Goal: Information Seeking & Learning: Learn about a topic

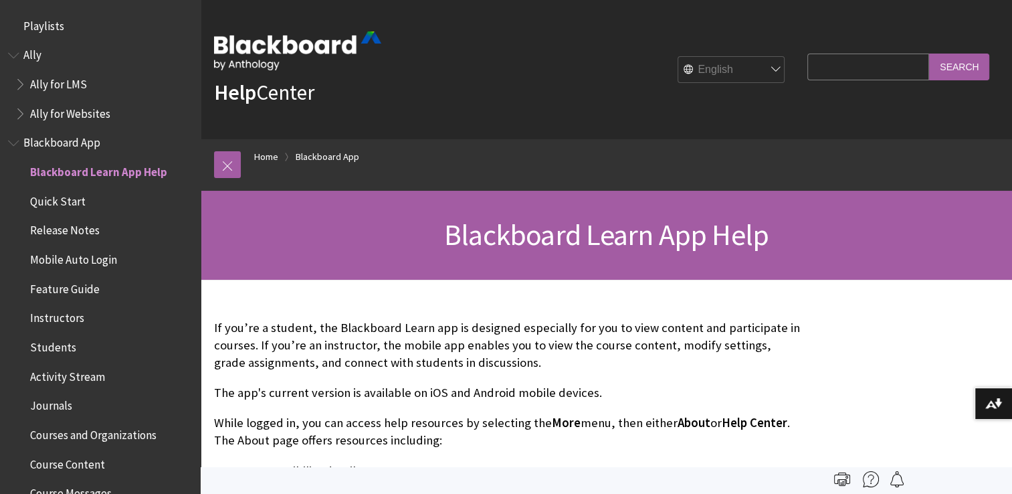
scroll to position [140, 0]
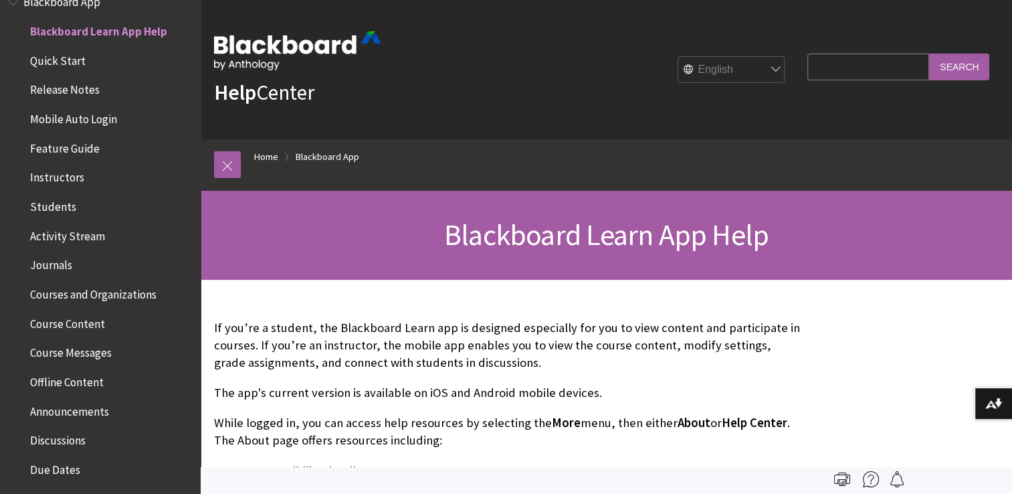
click at [59, 60] on span "Quick Start" at bounding box center [58, 58] width 56 height 18
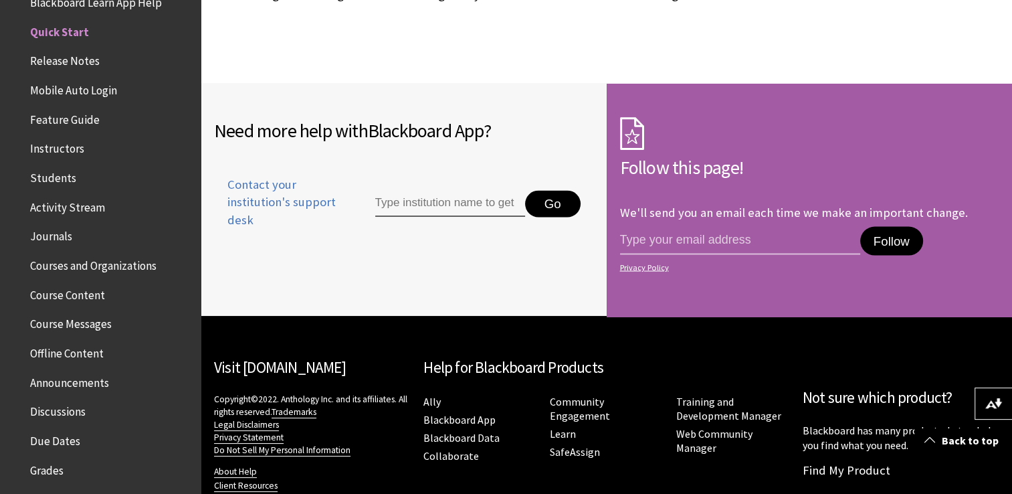
scroll to position [2523, 0]
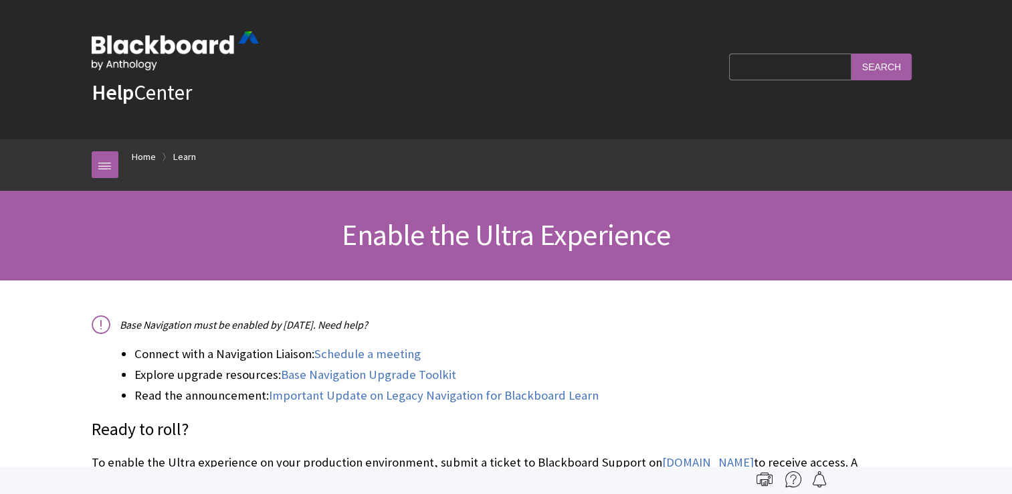
scroll to position [1366, 0]
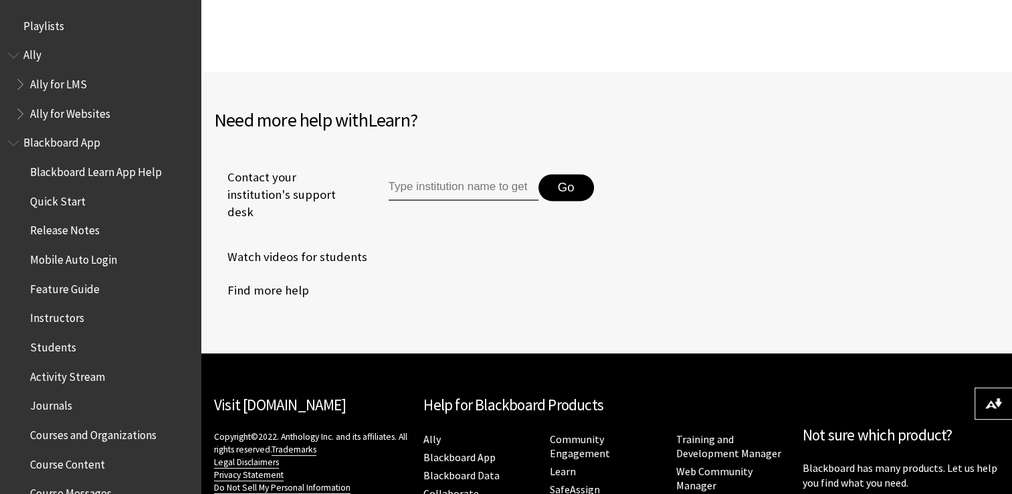
scroll to position [1288, 0]
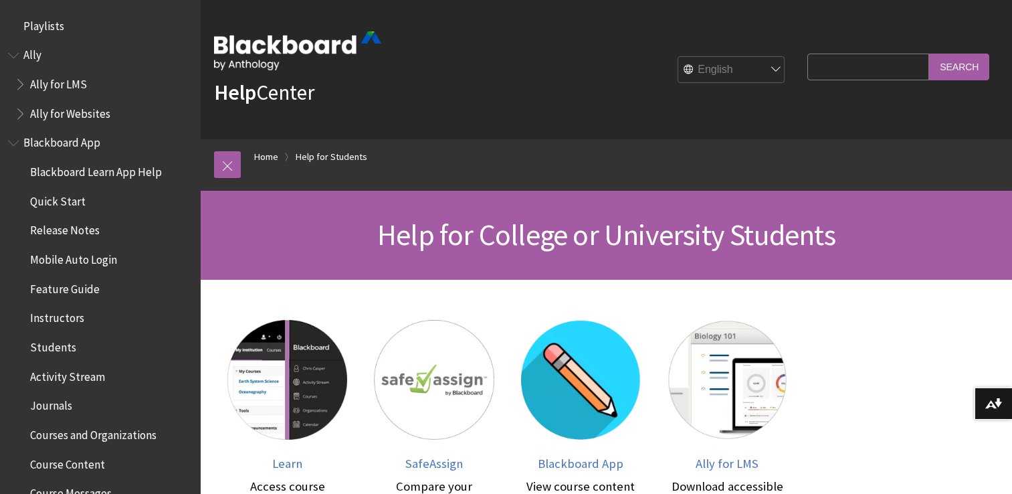
scroll to position [41, 0]
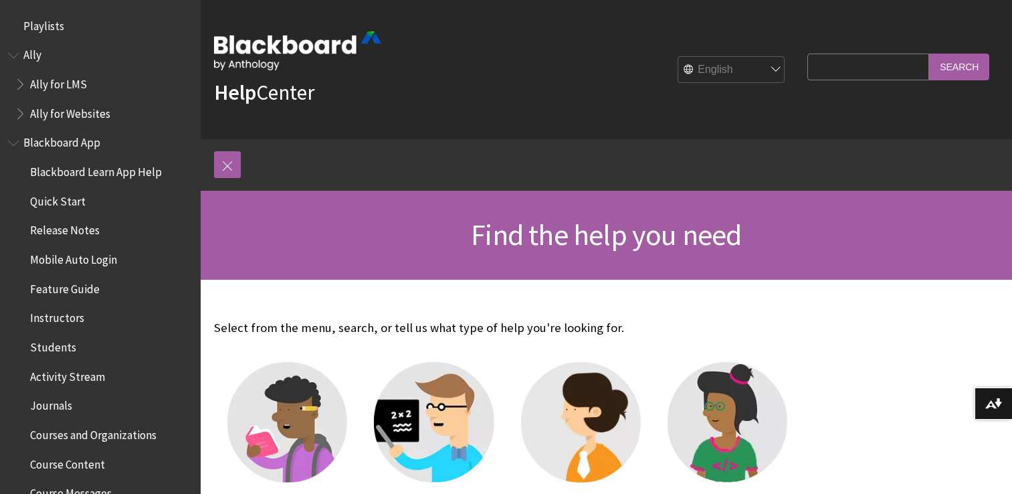
scroll to position [166, 0]
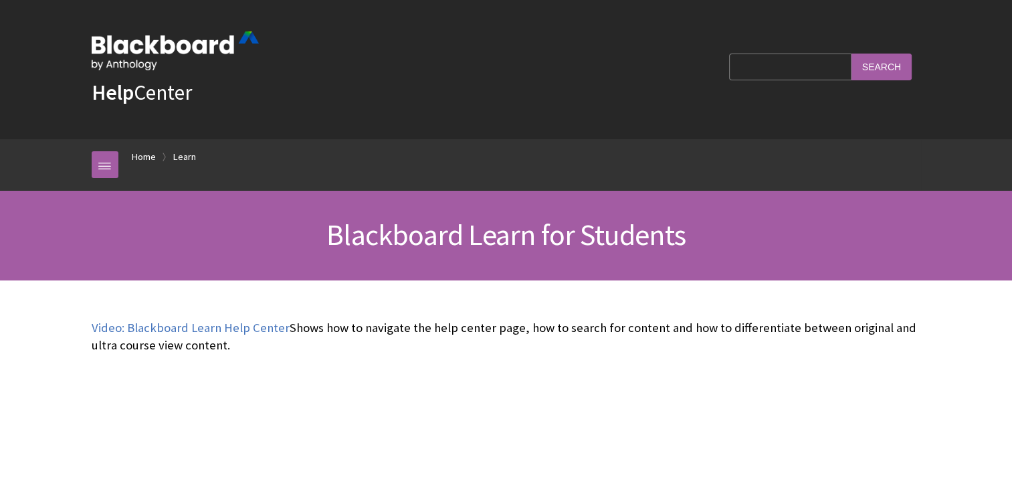
scroll to position [1288, 0]
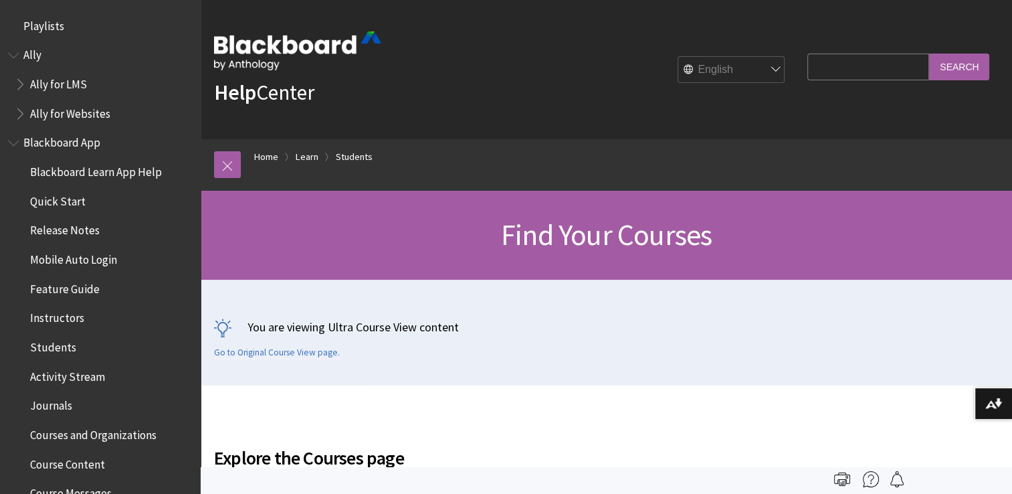
scroll to position [1434, 0]
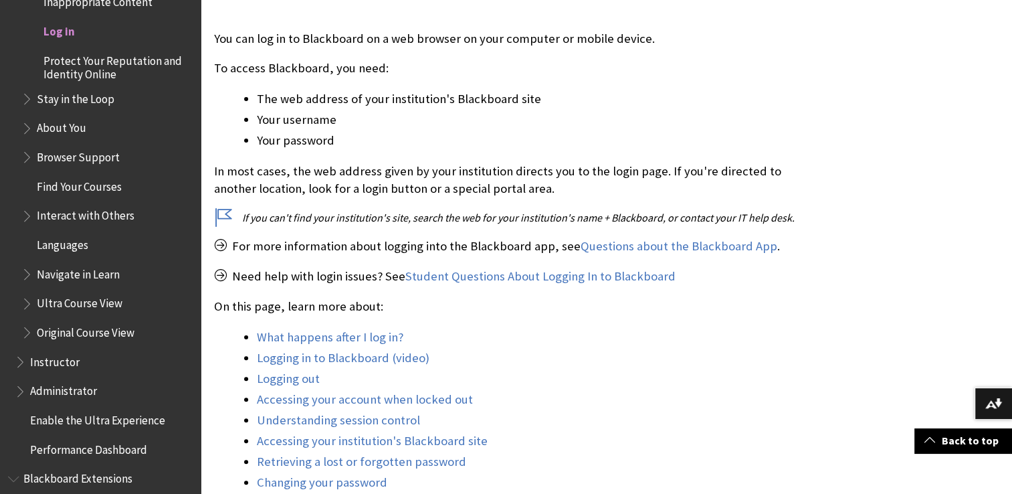
scroll to position [297, 0]
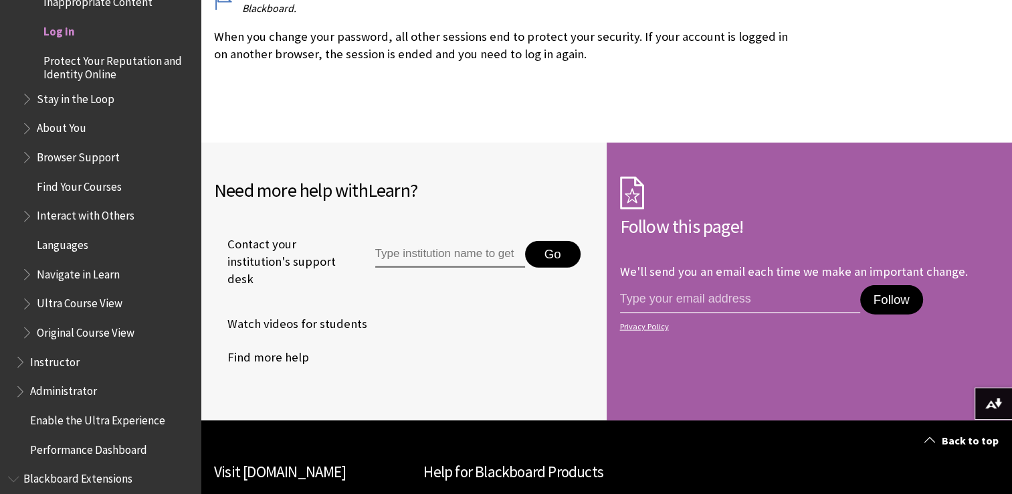
click at [386, 367] on div "Need more help with Learn ? Contact your institution's support desk Go Watch vi…" at bounding box center [404, 281] width 406 height 278
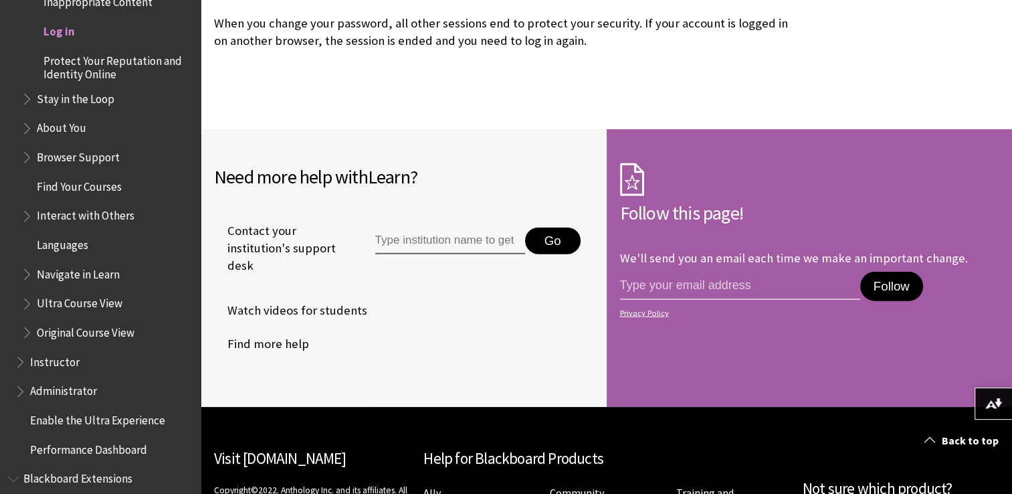
scroll to position [3325, 0]
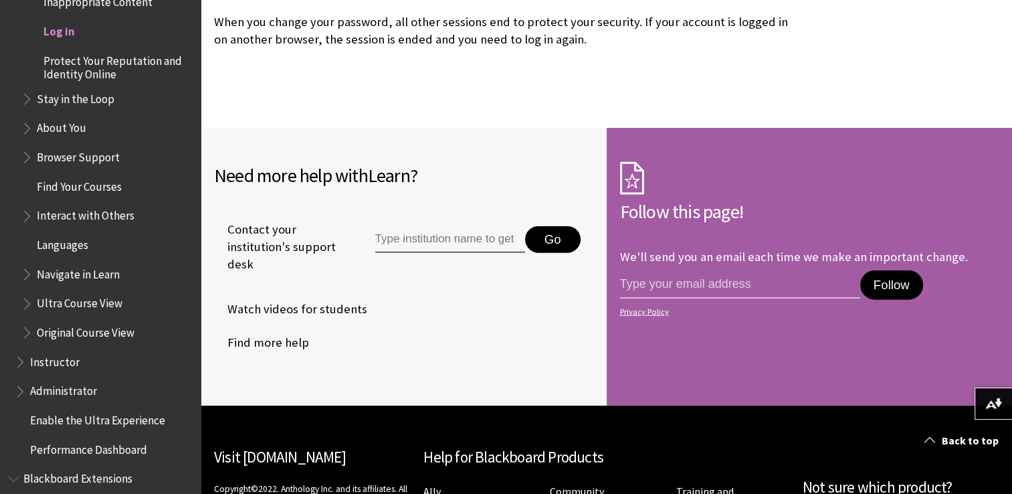
click at [456, 226] on input "Type institution name to get support" at bounding box center [450, 239] width 150 height 27
type input "aapc"
click at [560, 226] on button "Go" at bounding box center [553, 239] width 56 height 27
click at [323, 447] on link "Visit [DOMAIN_NAME]" at bounding box center [280, 456] width 132 height 19
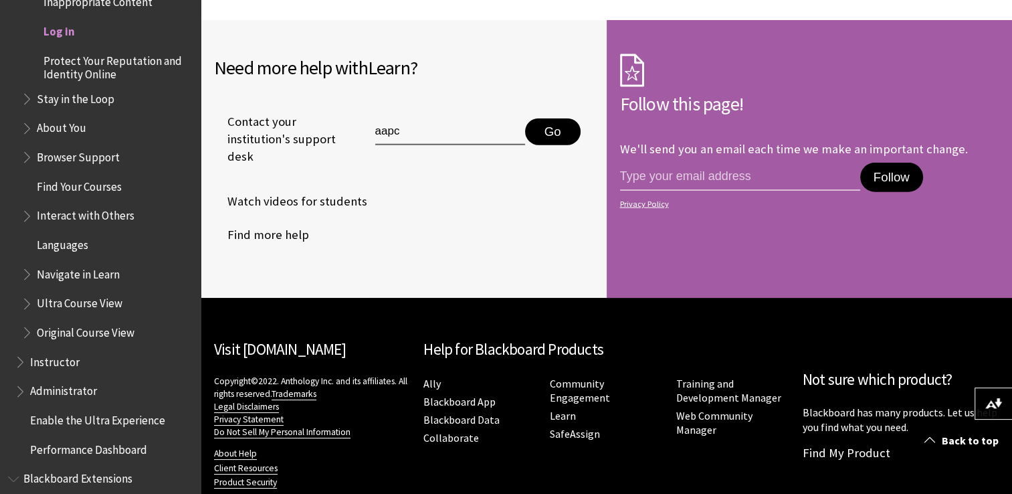
scroll to position [3446, 0]
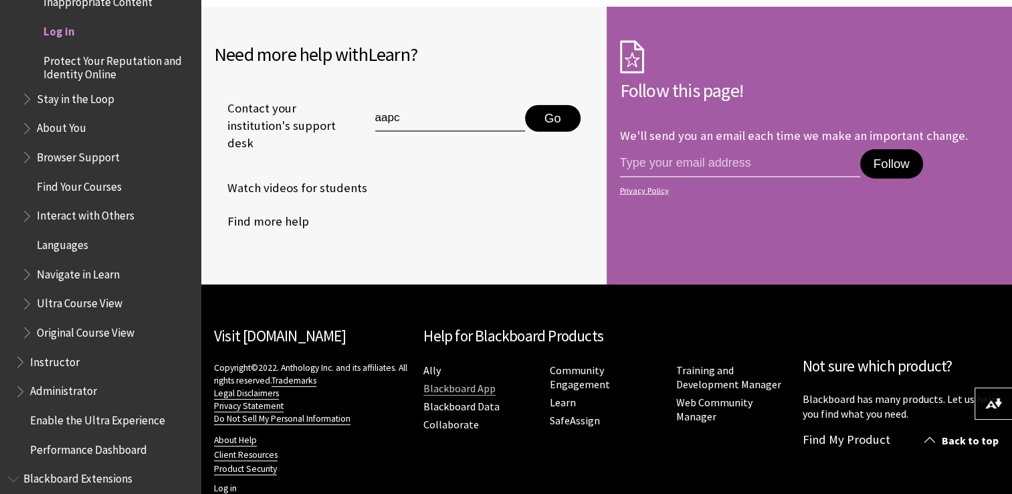
click at [446, 381] on link "Blackboard App" at bounding box center [459, 388] width 72 height 14
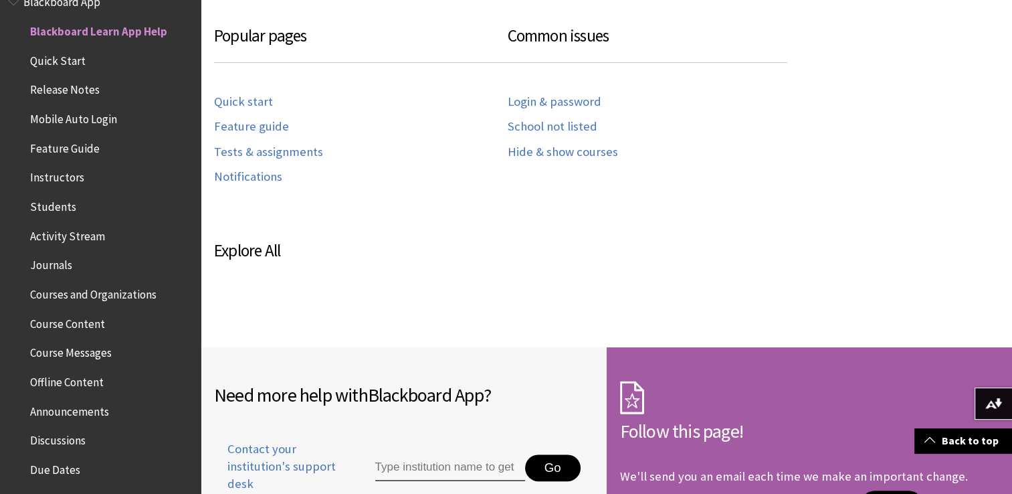
scroll to position [696, 0]
